Goal: Find specific page/section: Find specific page/section

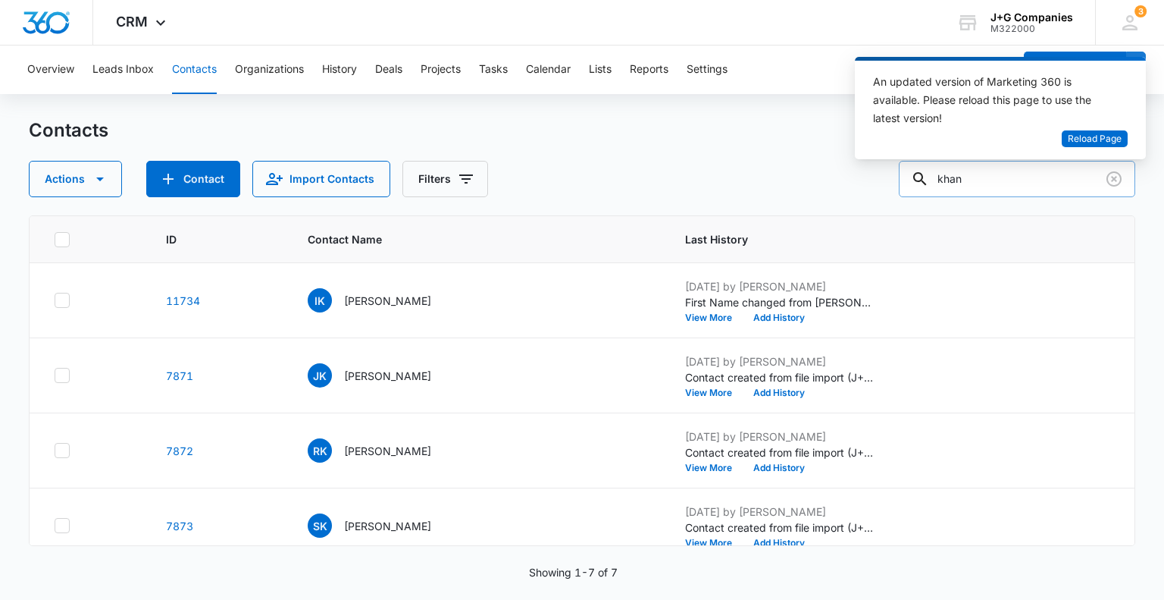
click at [1002, 174] on input "khan" at bounding box center [1017, 179] width 236 height 36
type input "k"
click at [1083, 134] on span "Reload Page" at bounding box center [1095, 139] width 54 height 14
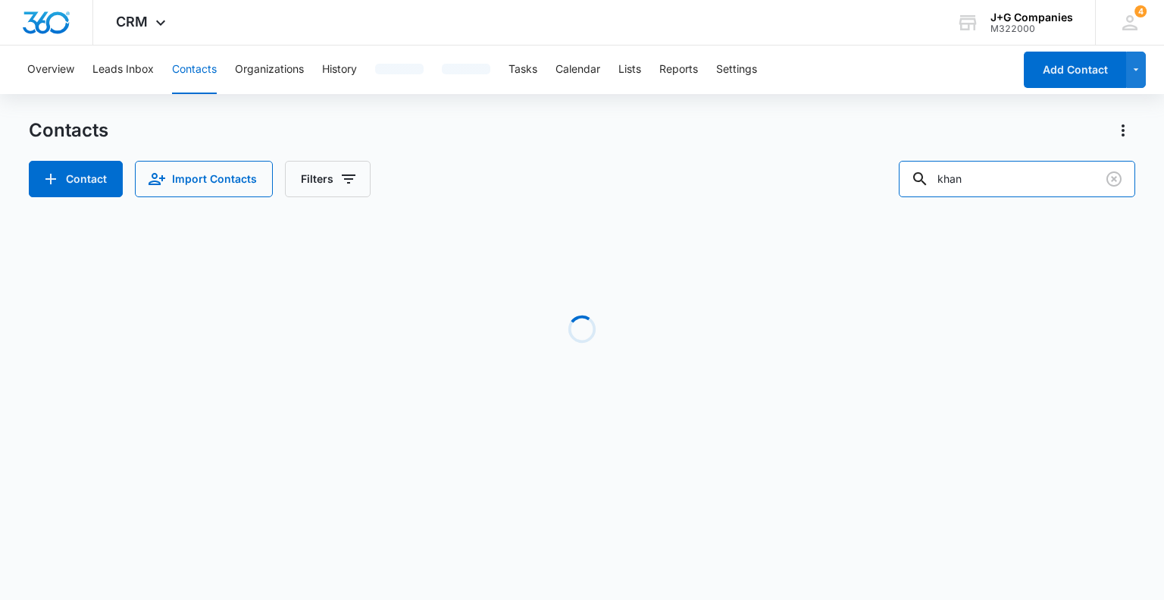
click at [902, 164] on div "Contact Import Contacts Filters khan" at bounding box center [582, 179] width 1106 height 36
type input "bram"
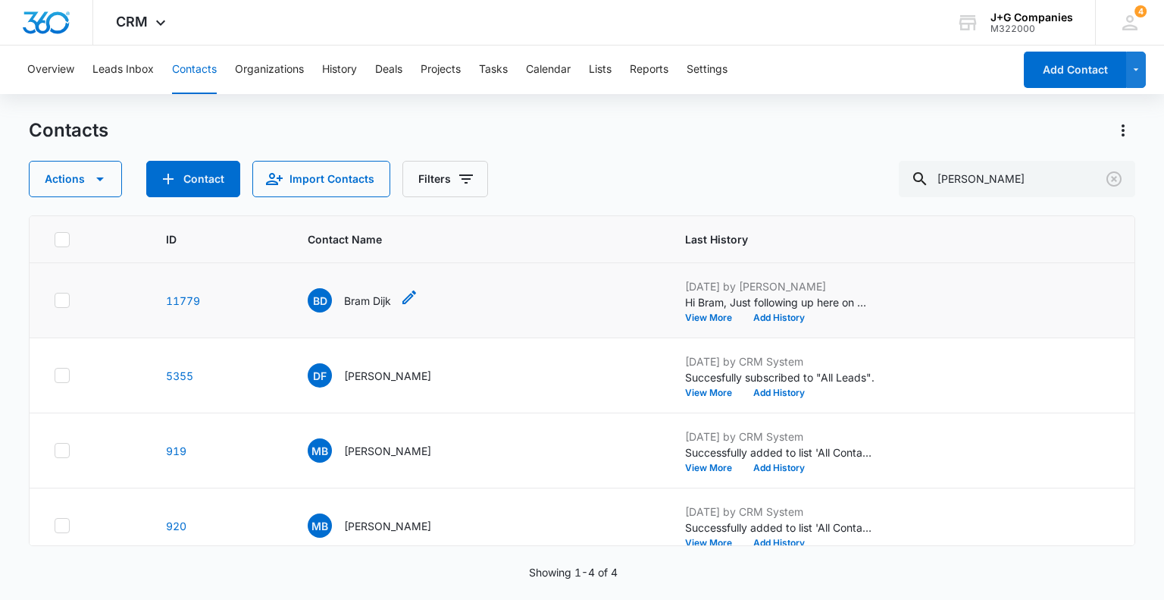
click at [346, 296] on div "BD Bram Dijk" at bounding box center [349, 300] width 83 height 24
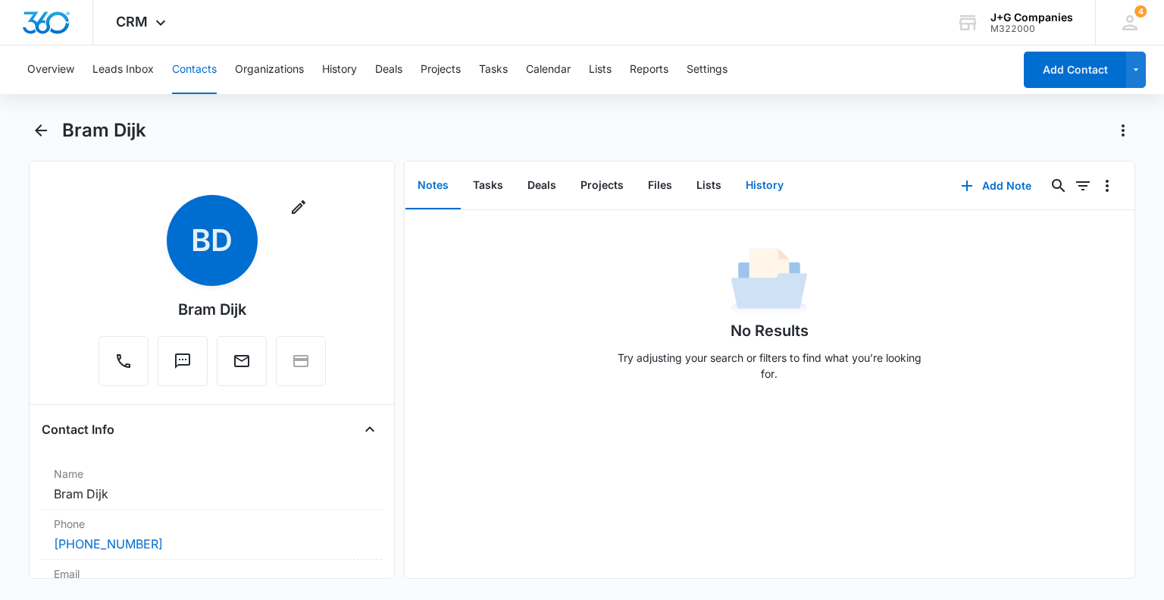
click at [759, 184] on button "History" at bounding box center [765, 185] width 62 height 47
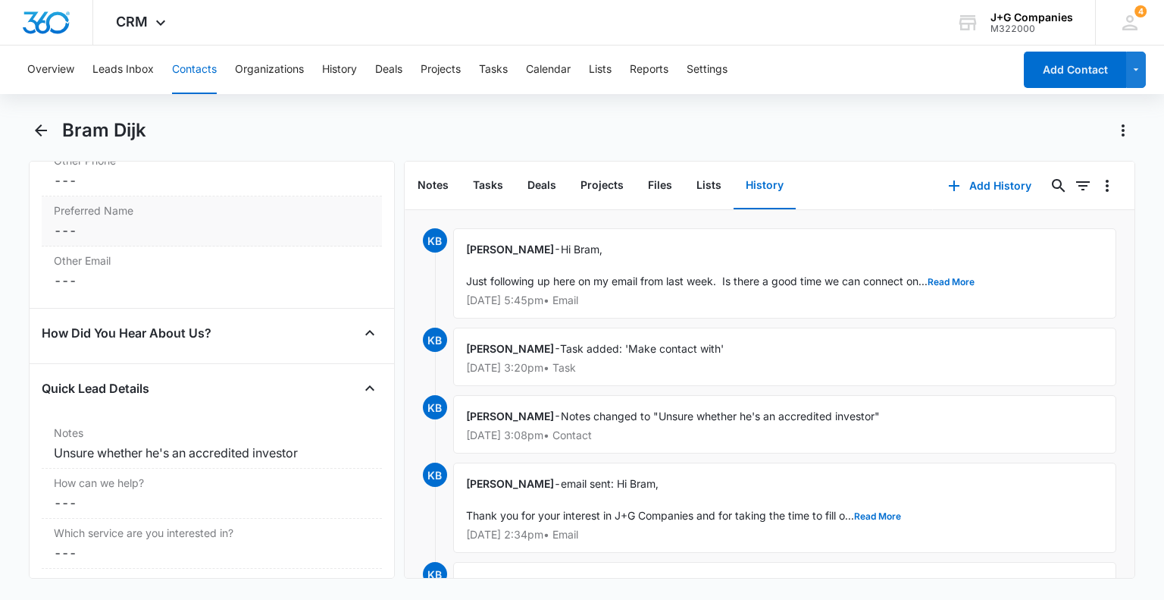
scroll to position [1289, 0]
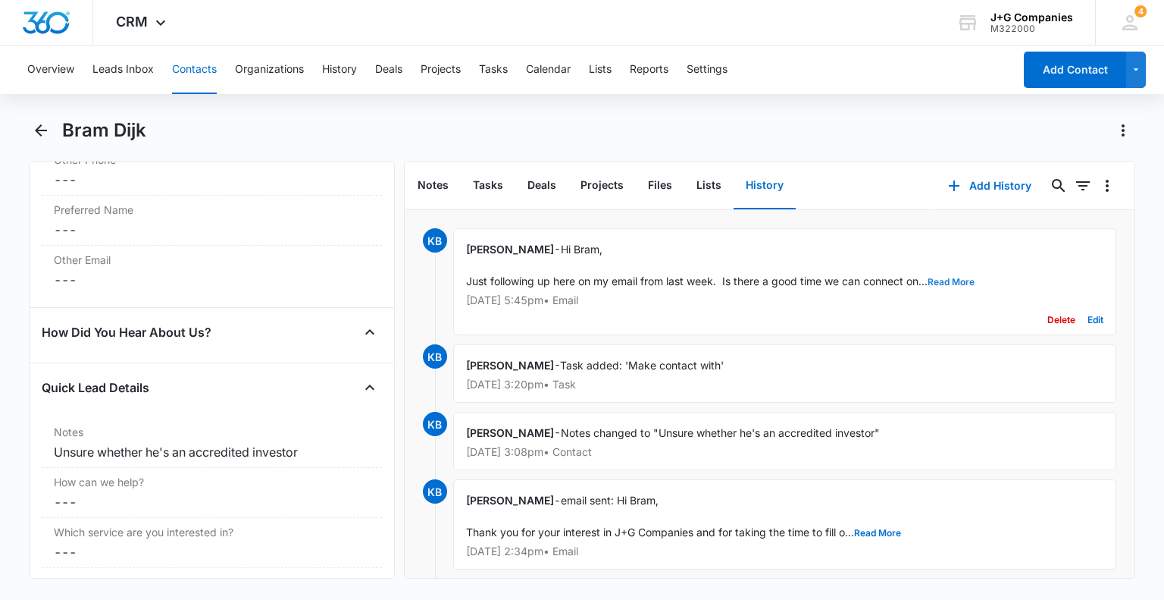
click at [946, 279] on button "Read More" at bounding box center [951, 281] width 47 height 9
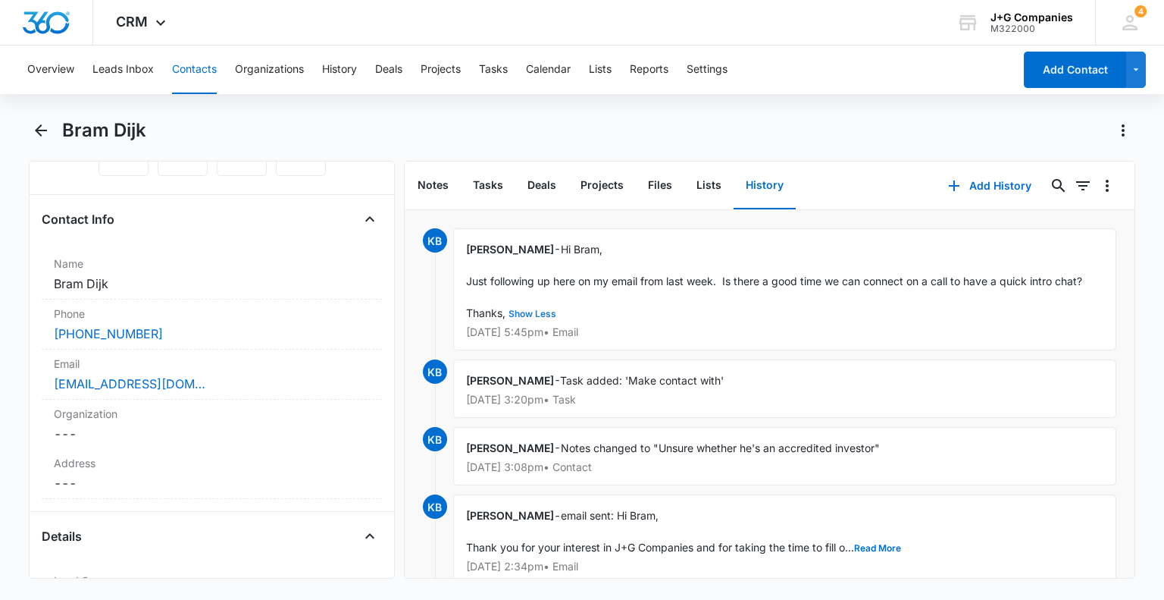
scroll to position [379, 0]
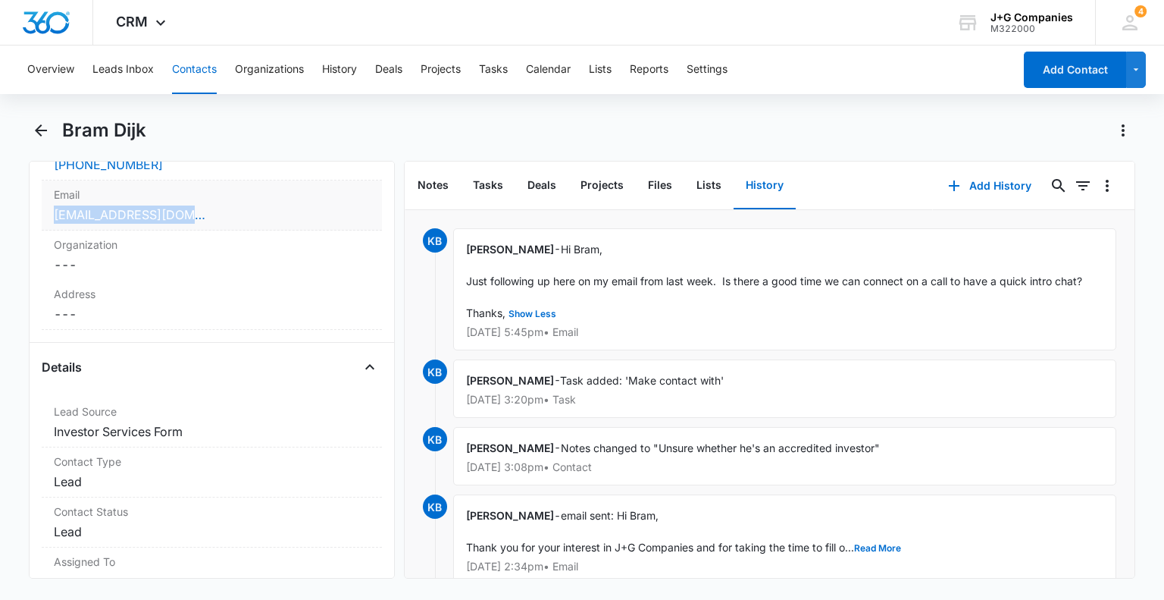
drag, startPoint x: 111, startPoint y: 201, endPoint x: 44, endPoint y: 214, distance: 68.7
click at [42, 214] on div "Email Cancel Save Changes daan_dekker@tf-info.com" at bounding box center [212, 205] width 340 height 50
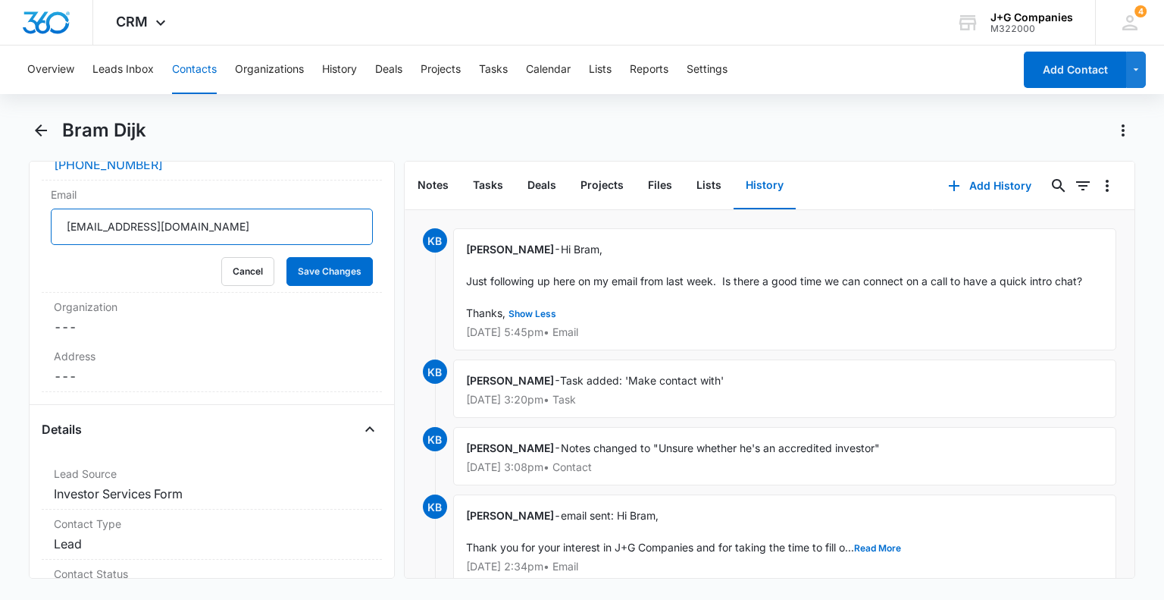
drag, startPoint x: 215, startPoint y: 227, endPoint x: 25, endPoint y: 205, distance: 191.4
click at [25, 205] on main "Bram Dijk Remove BD Bram Dijk Contact Info Name Cancel Save Changes Bram Dijk P…" at bounding box center [582, 357] width 1164 height 478
click at [240, 257] on button "Cancel" at bounding box center [247, 271] width 53 height 29
